Goal: Check status: Check status

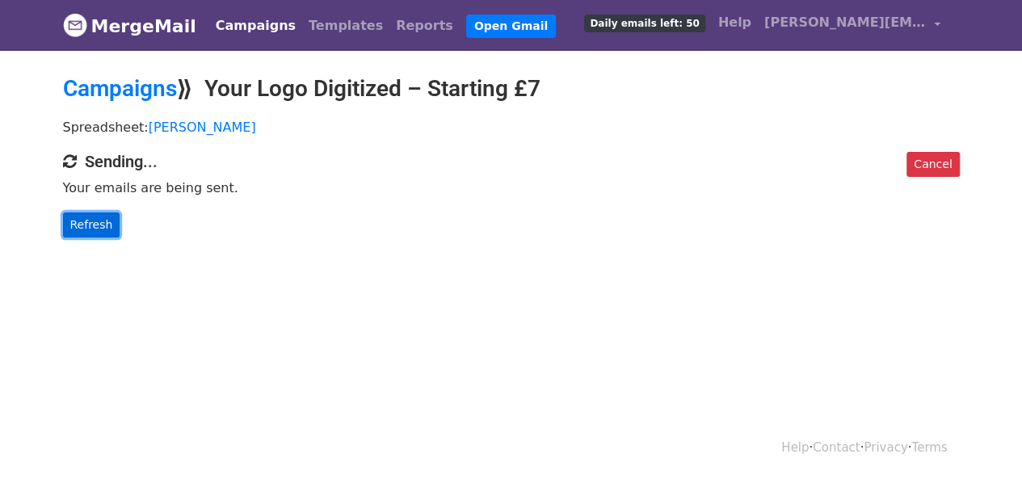
click at [84, 216] on link "Refresh" at bounding box center [91, 225] width 57 height 25
click at [94, 225] on link "Refresh" at bounding box center [91, 225] width 57 height 25
click at [113, 225] on p "Refresh" at bounding box center [511, 225] width 897 height 25
click at [74, 229] on link "Refresh" at bounding box center [91, 225] width 57 height 25
click at [95, 215] on link "Refresh" at bounding box center [91, 225] width 57 height 25
